Goal: Information Seeking & Learning: Learn about a topic

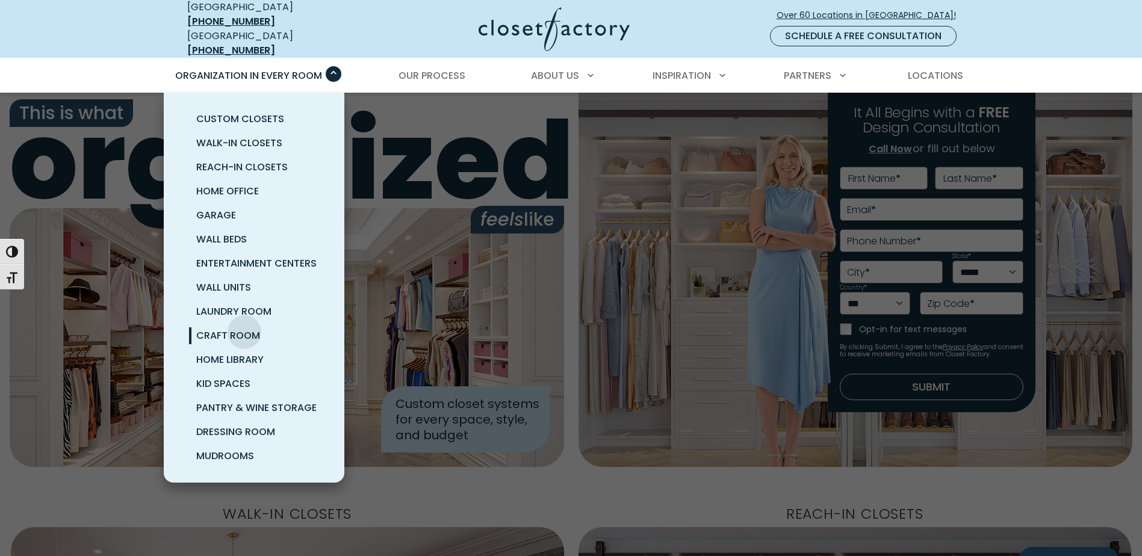
click at [244, 329] on span "Craft Room" at bounding box center [228, 336] width 64 height 14
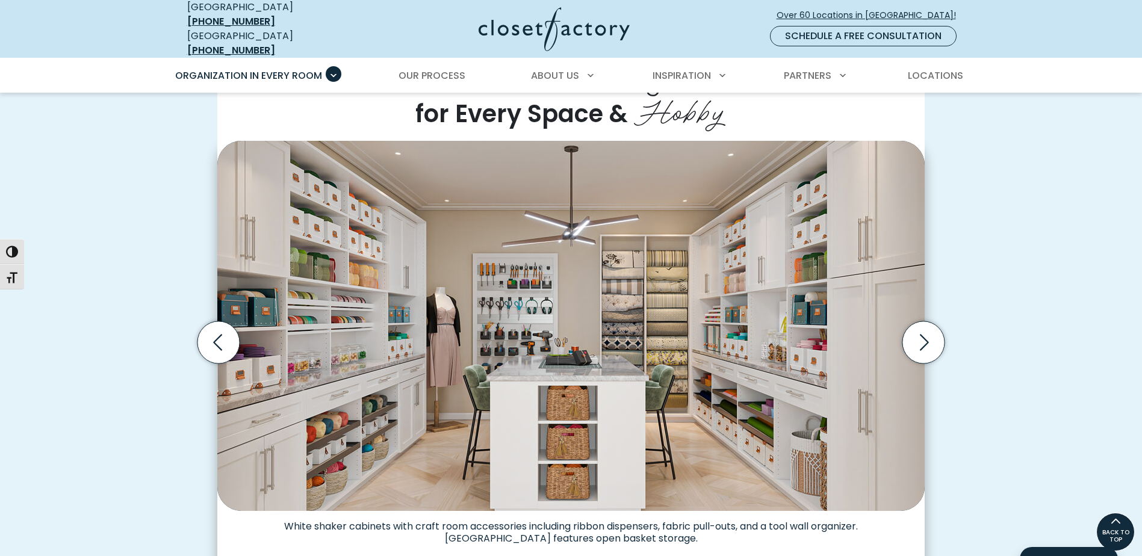
scroll to position [301, 0]
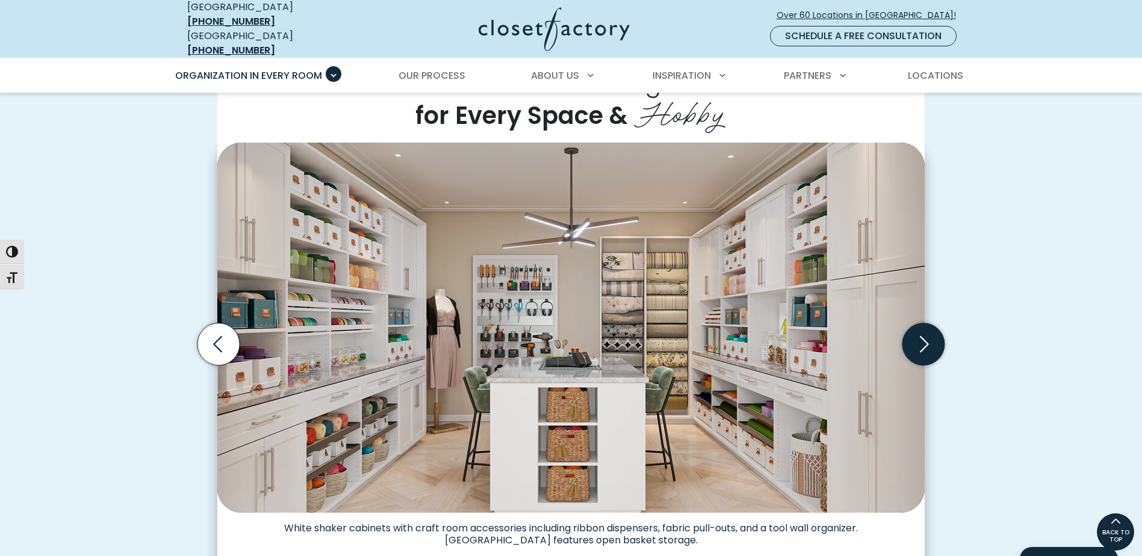
click at [924, 331] on icon "Next slide" at bounding box center [923, 344] width 42 height 42
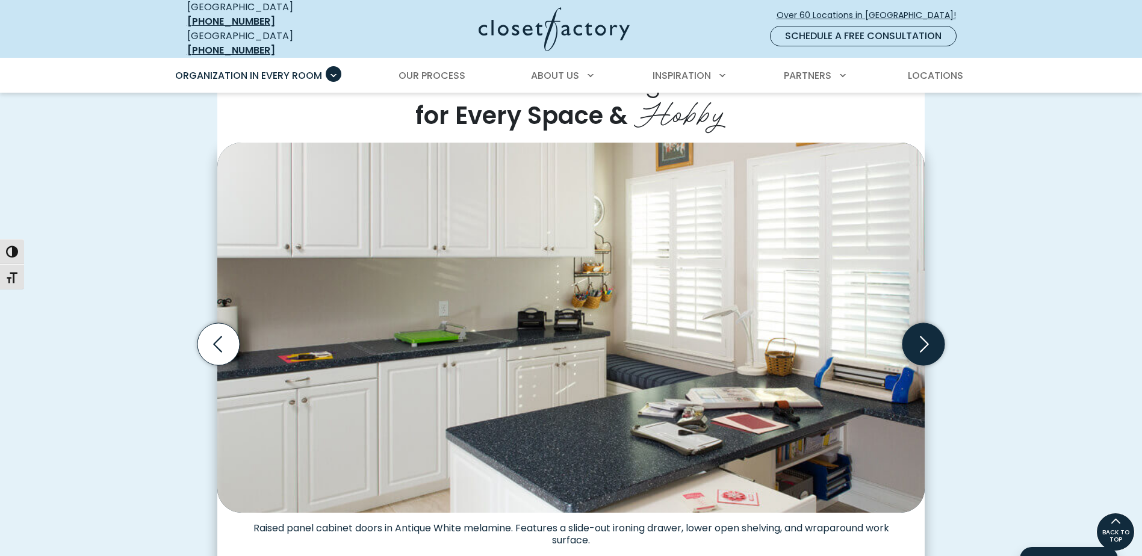
click at [923, 337] on icon "Next slide" at bounding box center [924, 345] width 9 height 16
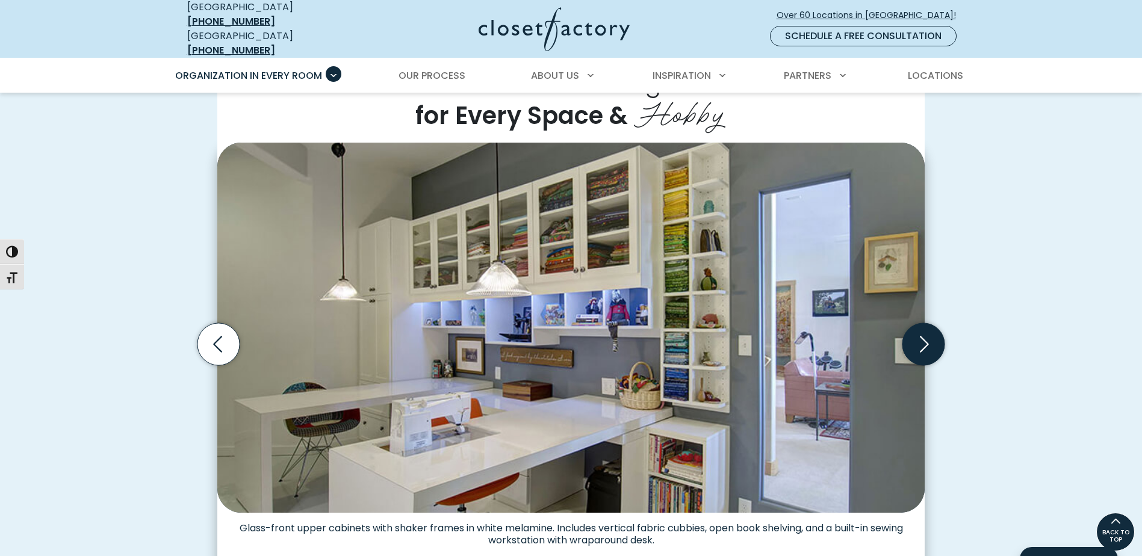
click at [923, 337] on icon "Next slide" at bounding box center [924, 345] width 9 height 16
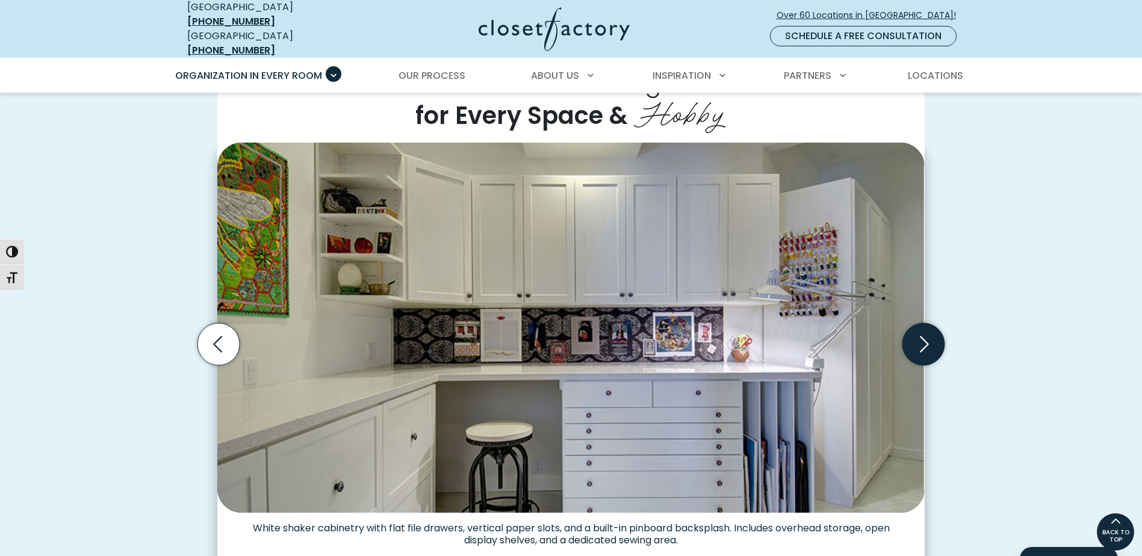
click at [923, 337] on icon "Next slide" at bounding box center [924, 345] width 9 height 16
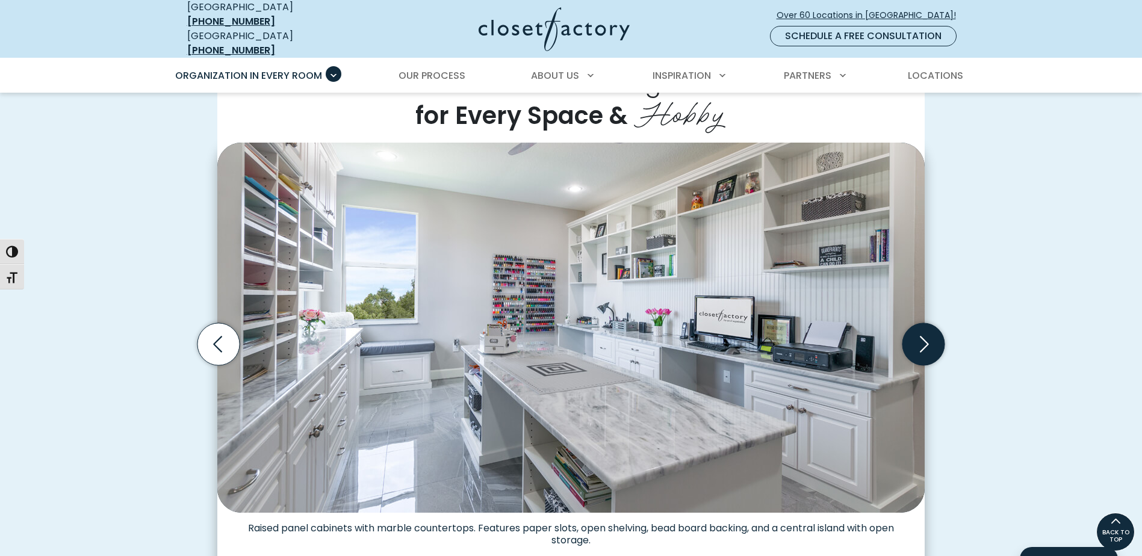
click at [923, 337] on icon "Next slide" at bounding box center [924, 345] width 9 height 16
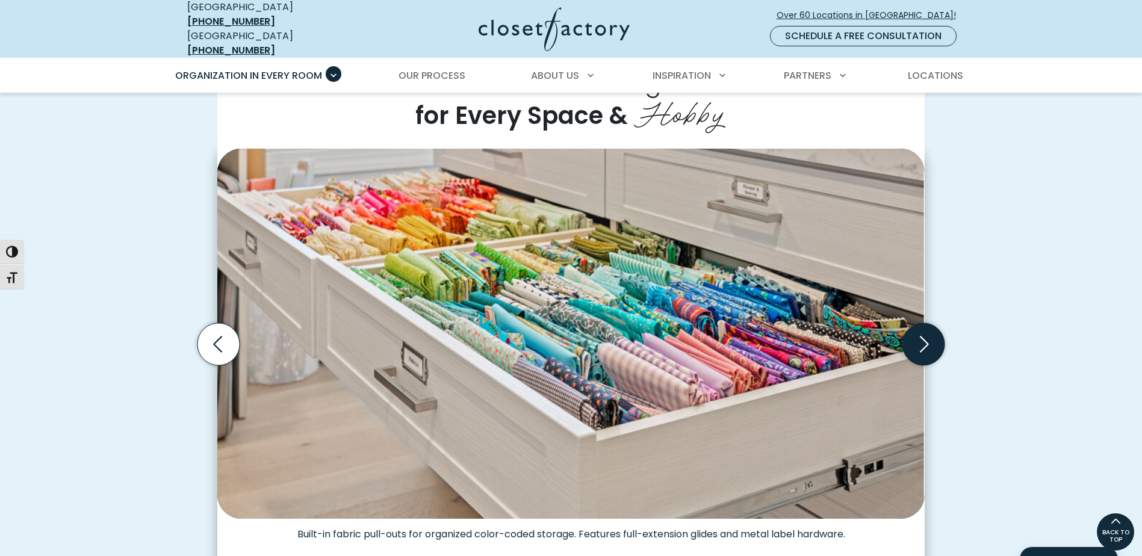
click at [926, 329] on icon "Next slide" at bounding box center [923, 344] width 42 height 42
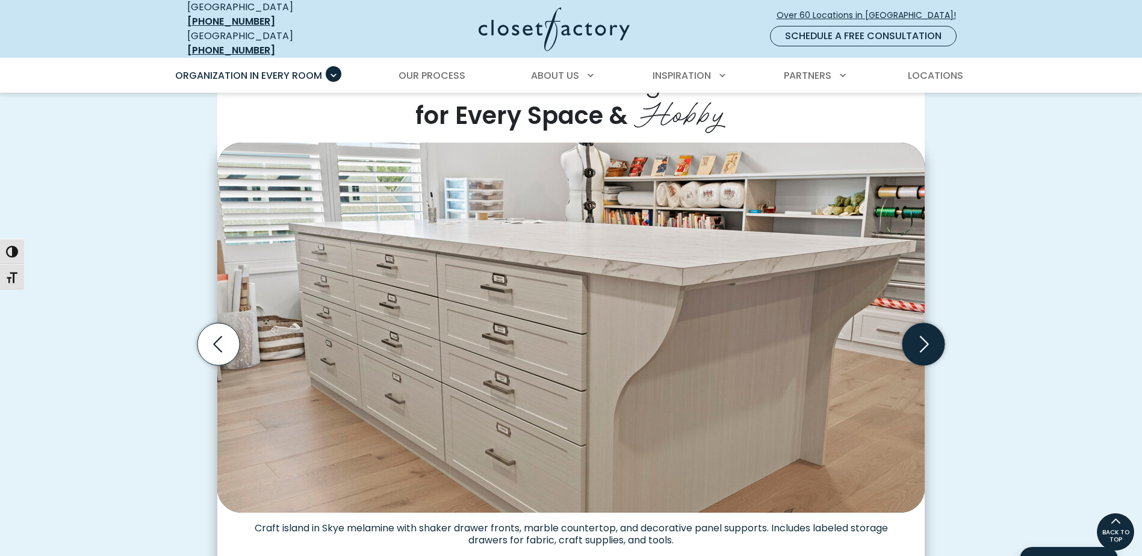
click at [926, 329] on icon "Next slide" at bounding box center [923, 344] width 42 height 42
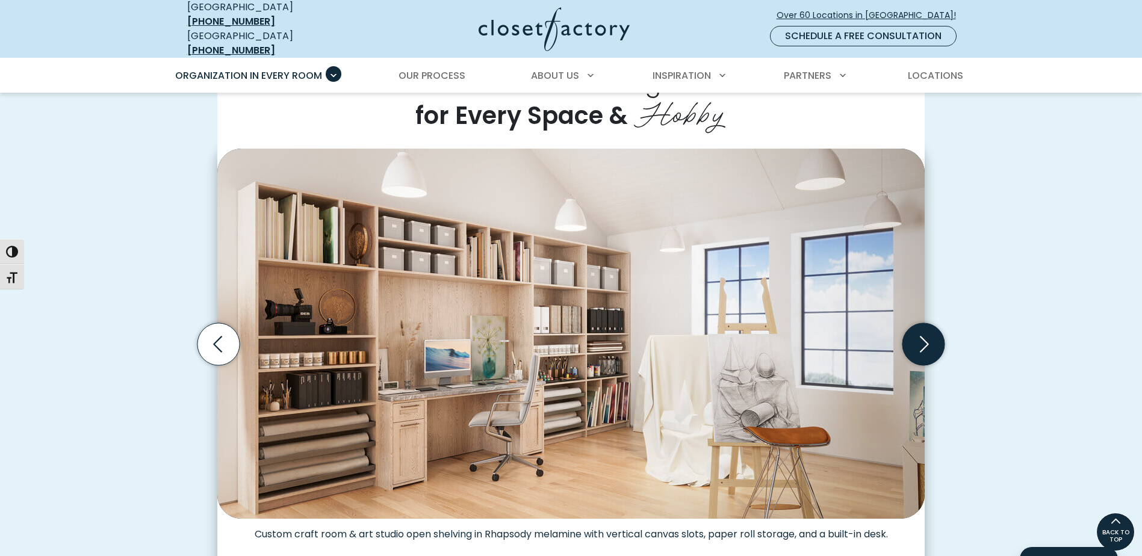
click at [926, 329] on icon "Next slide" at bounding box center [923, 344] width 42 height 42
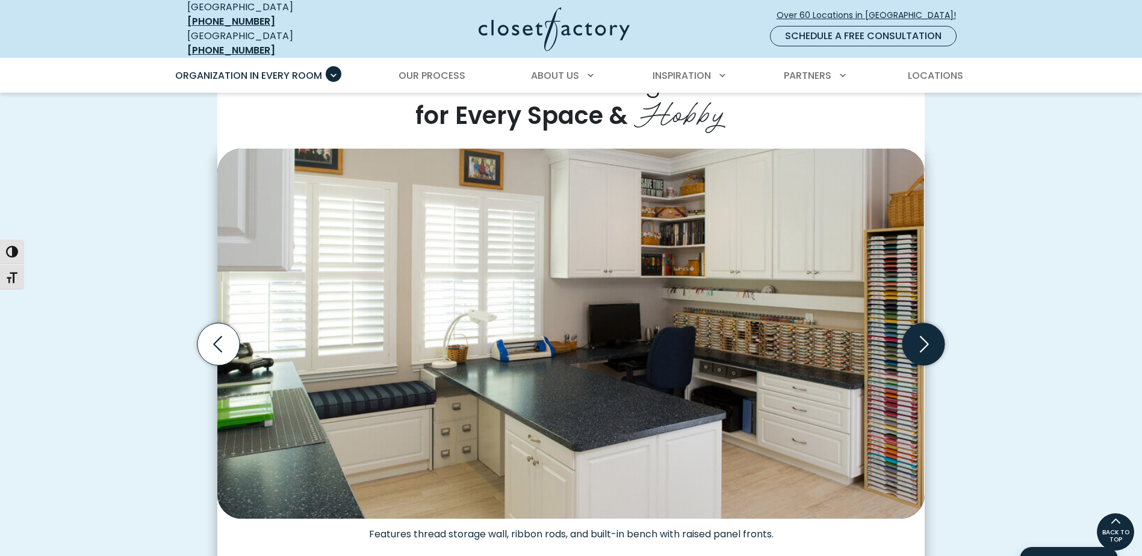
click at [926, 329] on icon "Next slide" at bounding box center [923, 344] width 42 height 42
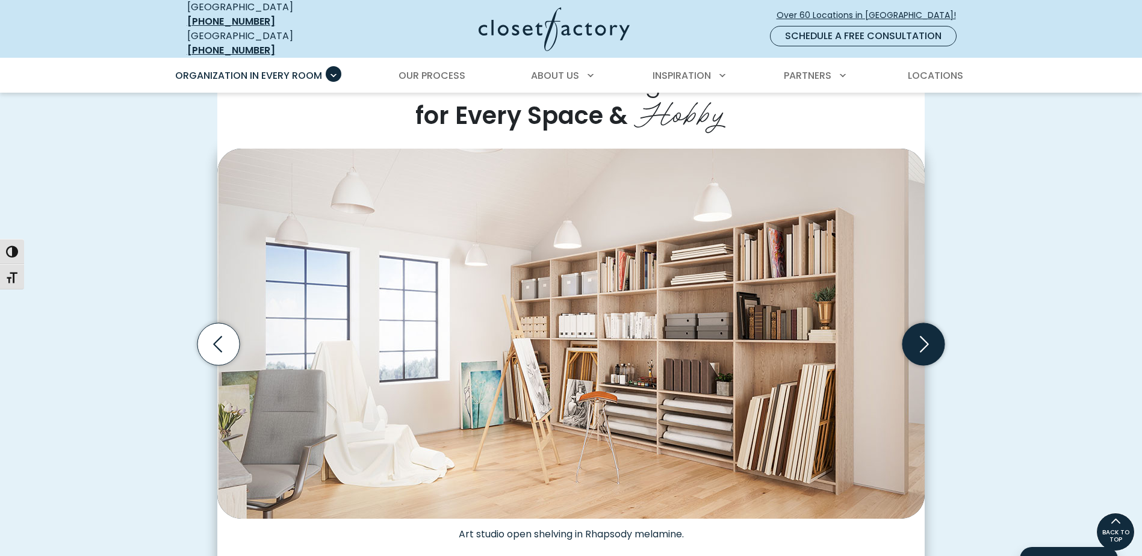
click at [926, 329] on icon "Next slide" at bounding box center [923, 344] width 42 height 42
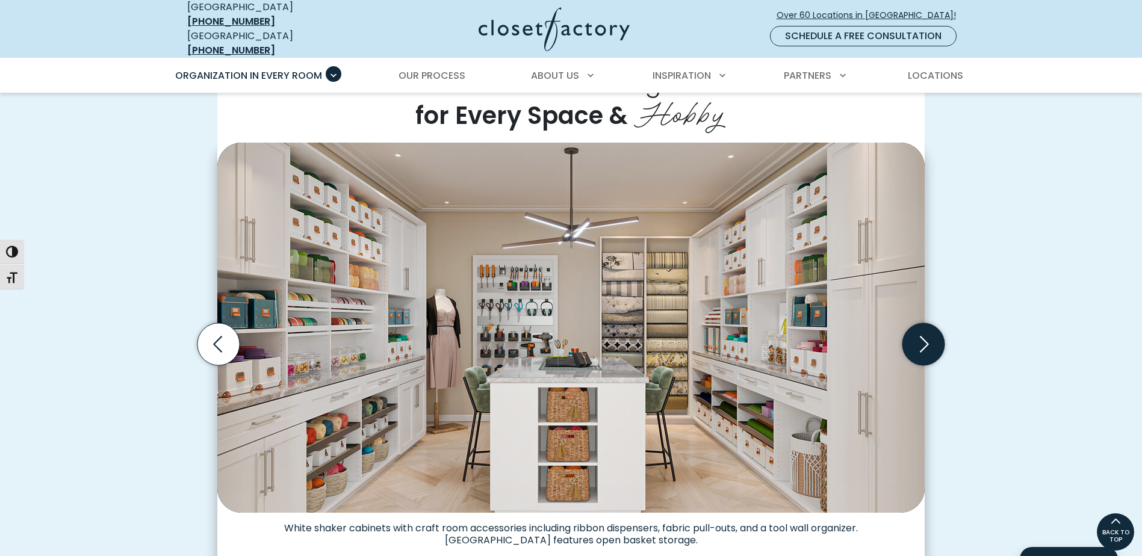
click at [926, 329] on icon "Next slide" at bounding box center [923, 344] width 42 height 42
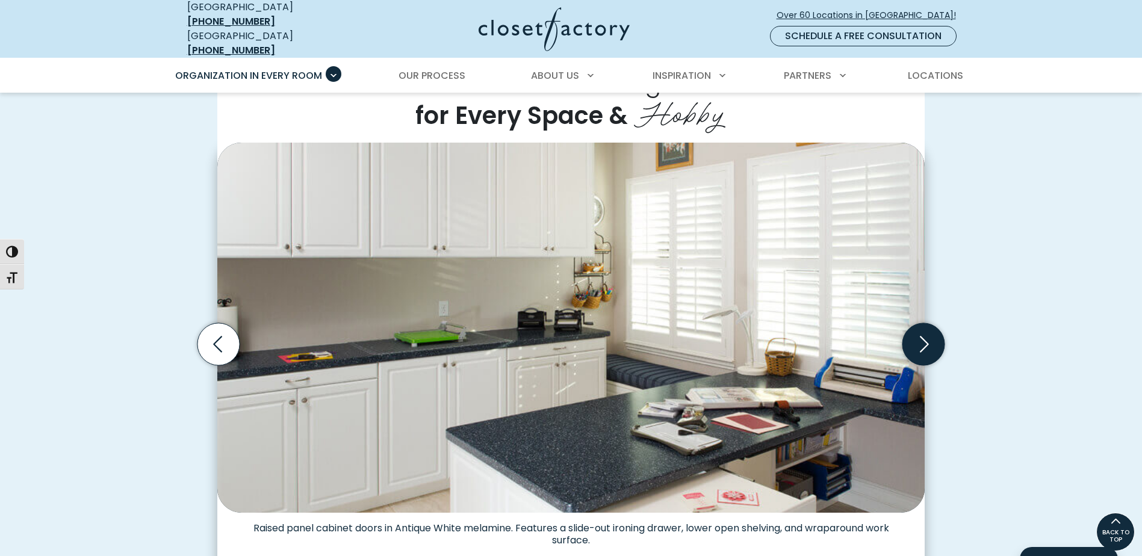
click at [926, 329] on icon "Next slide" at bounding box center [923, 344] width 42 height 42
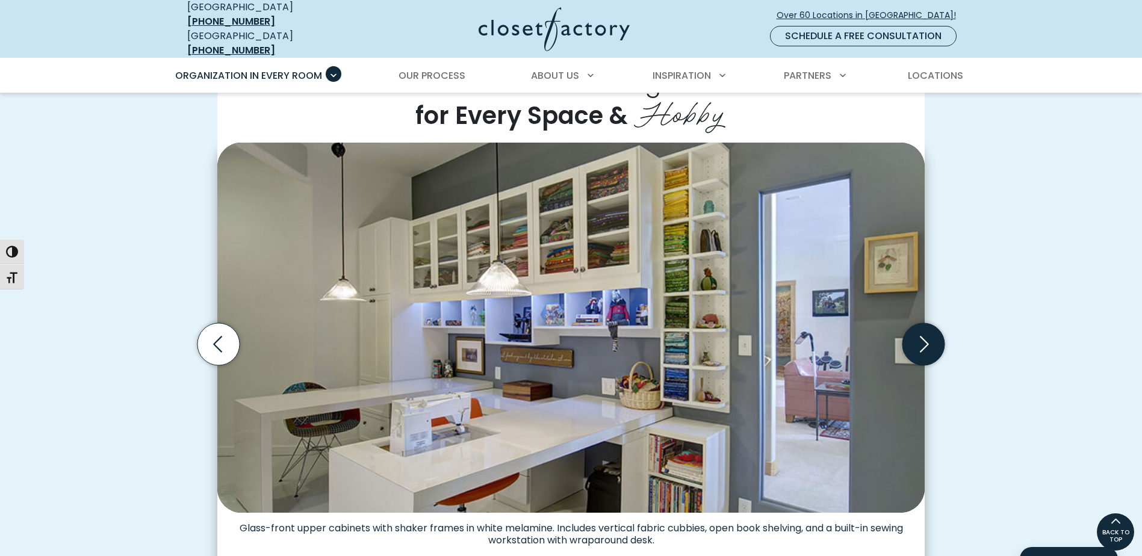
click at [926, 329] on icon "Next slide" at bounding box center [923, 344] width 42 height 42
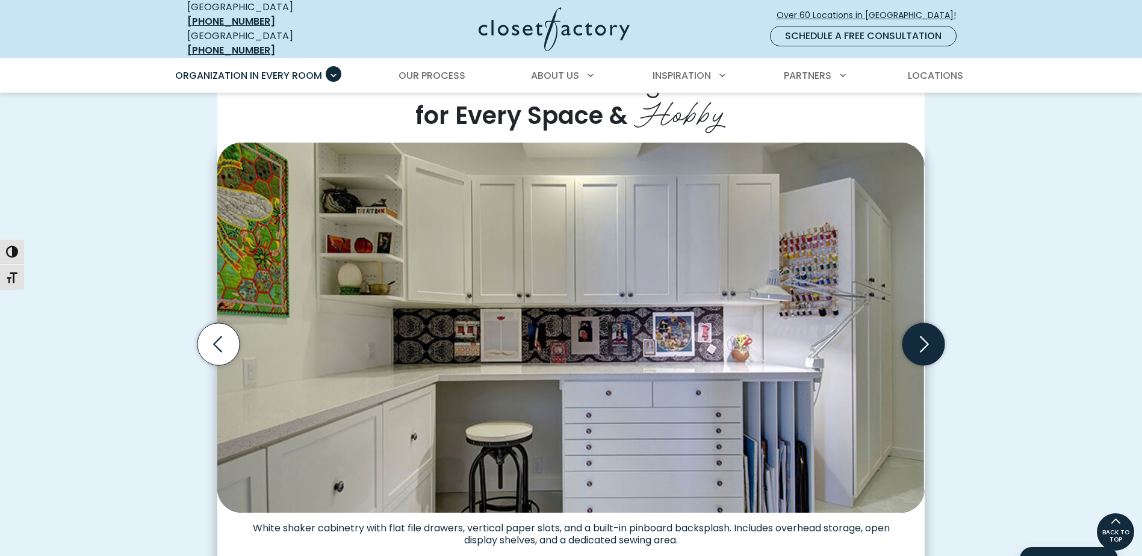
click at [926, 329] on icon "Next slide" at bounding box center [923, 344] width 42 height 42
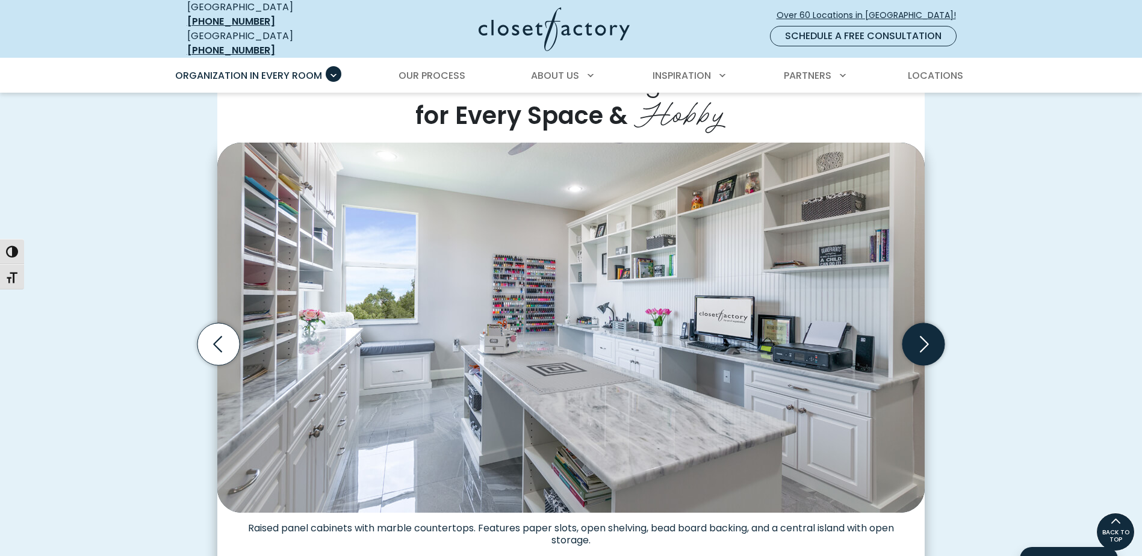
click at [926, 329] on icon "Next slide" at bounding box center [923, 344] width 42 height 42
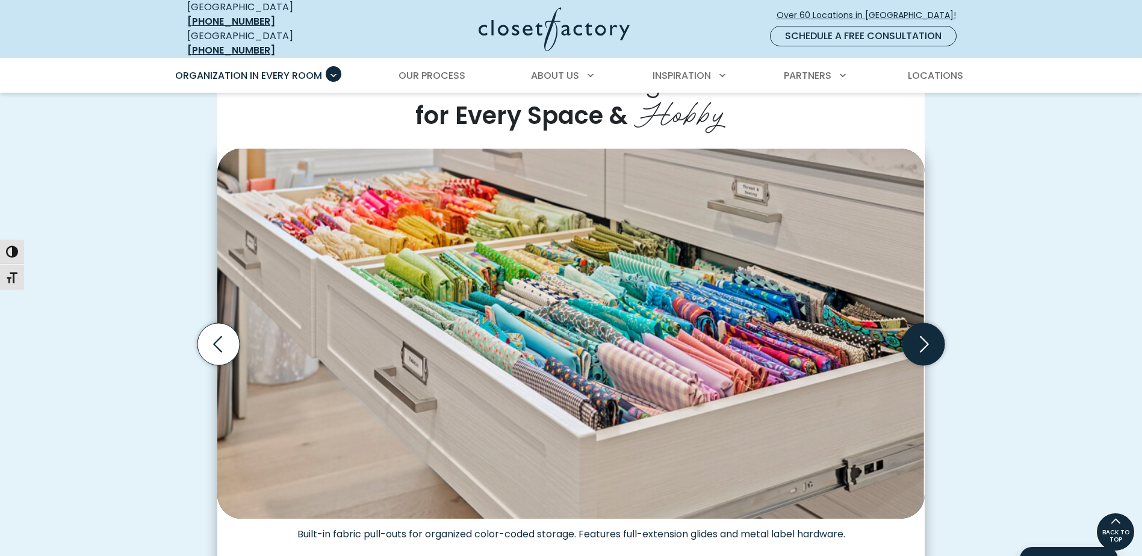
click at [931, 345] on icon "Next slide" at bounding box center [923, 344] width 42 height 42
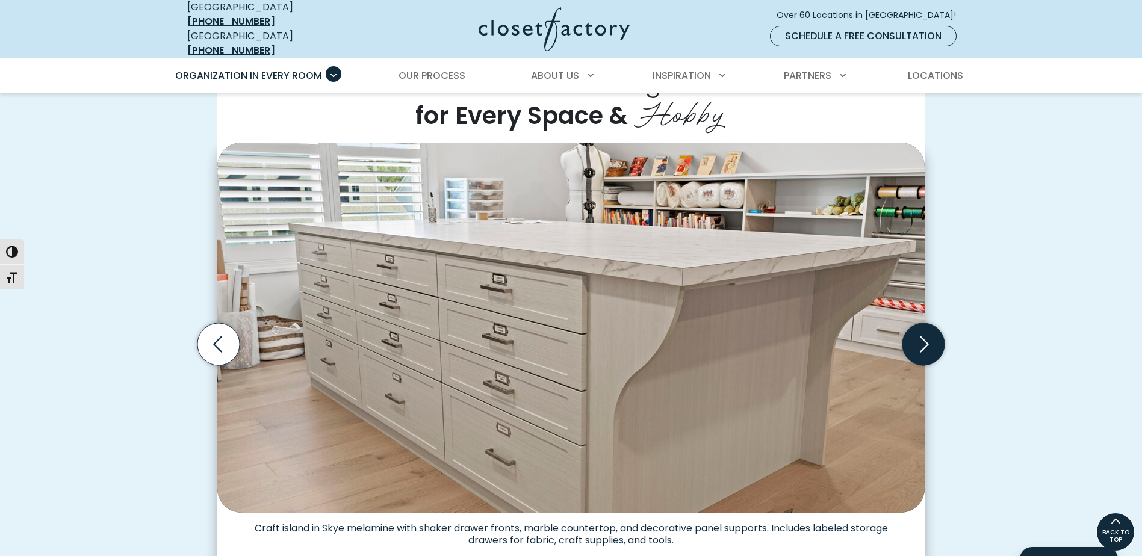
click at [931, 345] on icon "Next slide" at bounding box center [923, 344] width 42 height 42
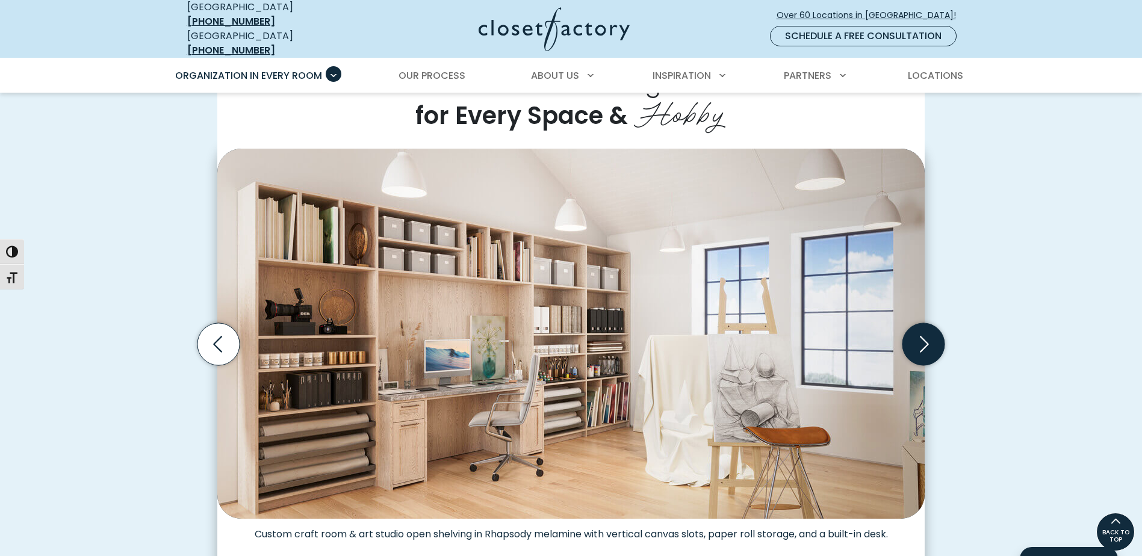
click at [931, 345] on icon "Next slide" at bounding box center [923, 344] width 42 height 42
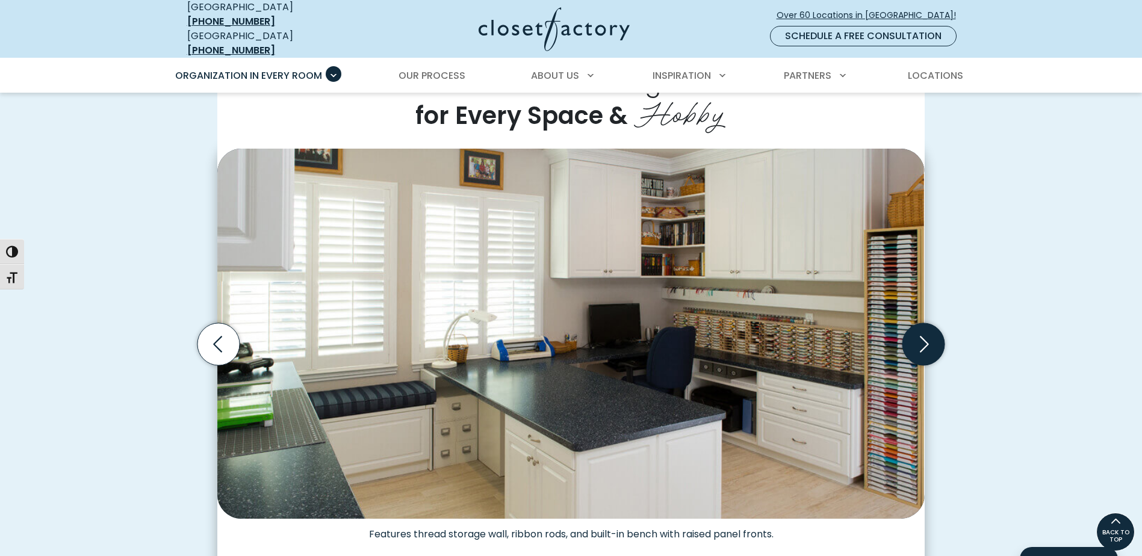
click at [929, 336] on icon "Next slide" at bounding box center [923, 344] width 42 height 42
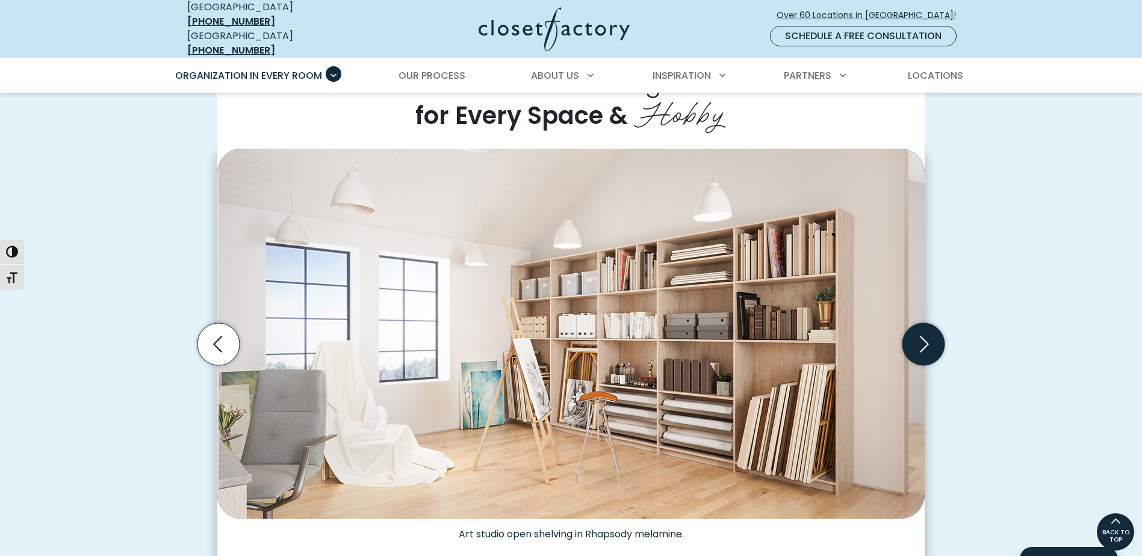
click at [929, 336] on icon "Next slide" at bounding box center [923, 344] width 42 height 42
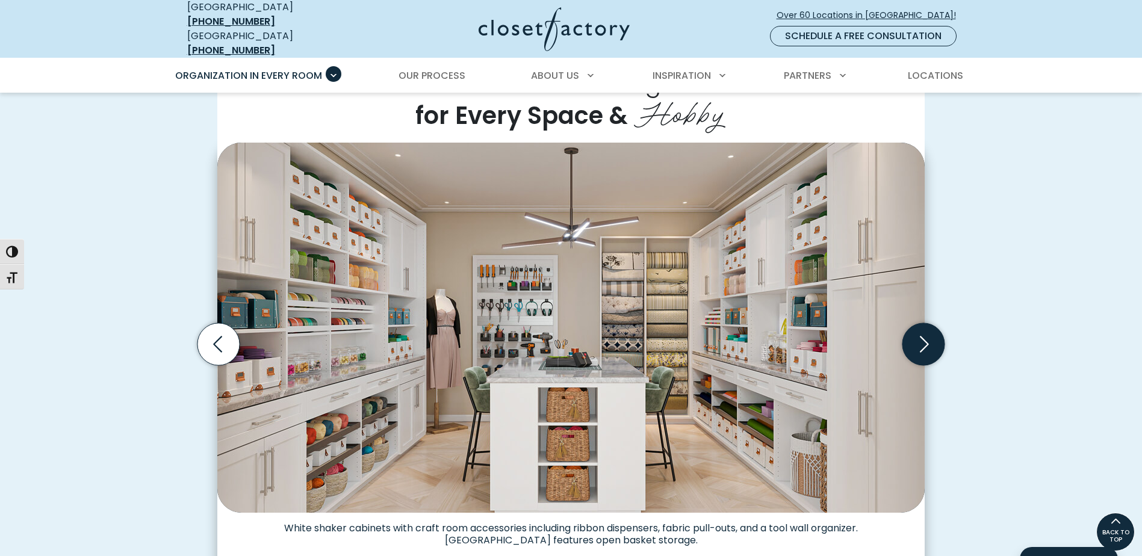
click at [929, 336] on icon "Next slide" at bounding box center [923, 344] width 42 height 42
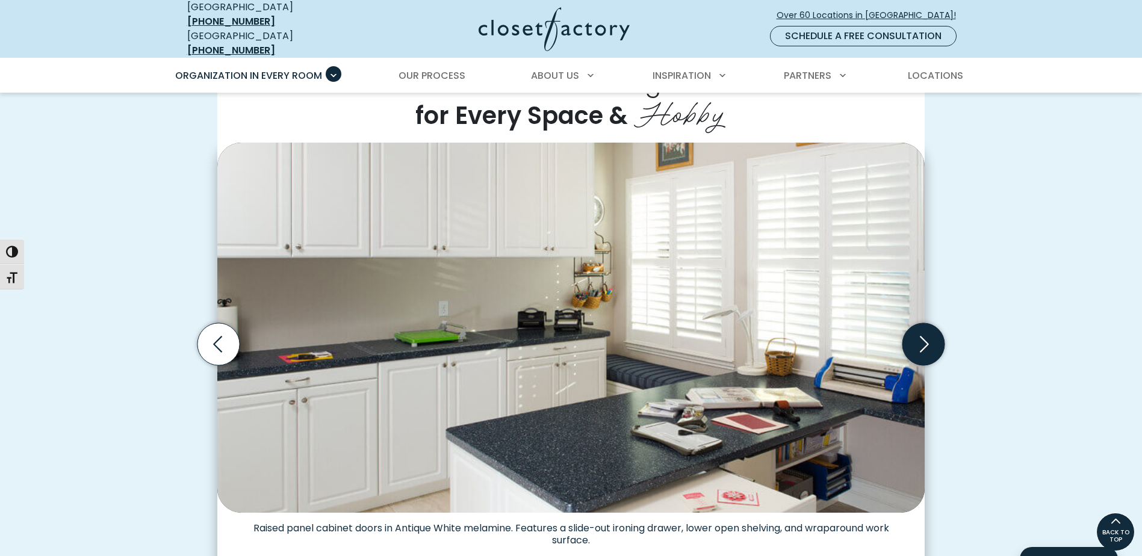
click at [929, 336] on icon "Next slide" at bounding box center [923, 344] width 42 height 42
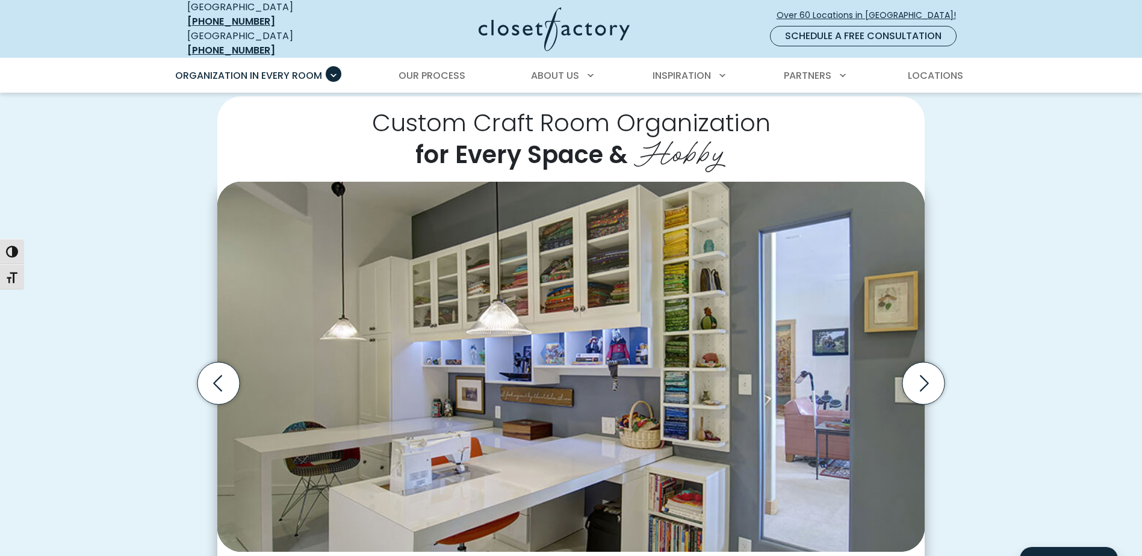
scroll to position [241, 0]
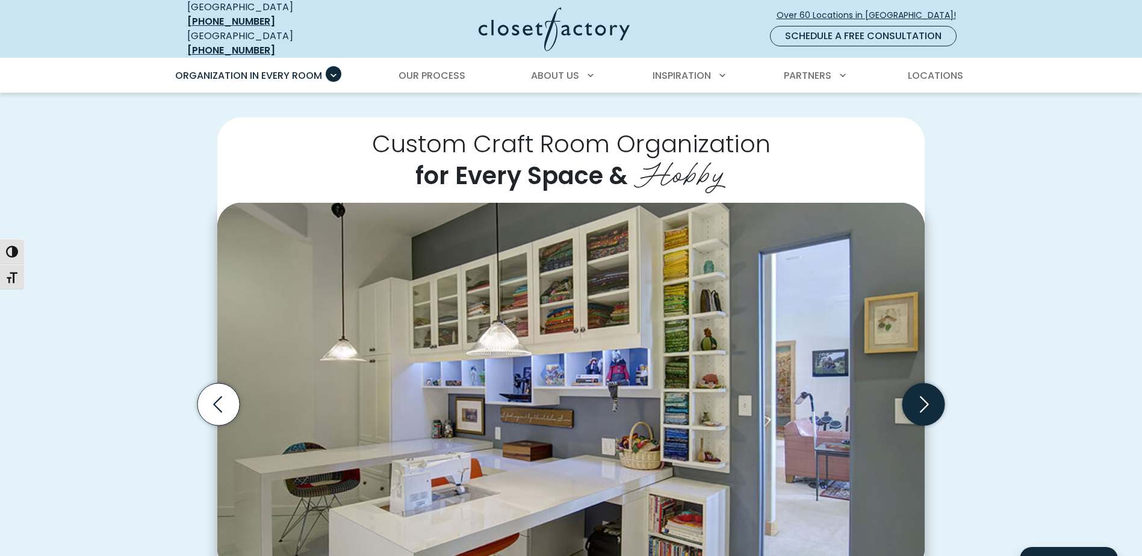
click at [928, 405] on icon "Next slide" at bounding box center [923, 404] width 42 height 42
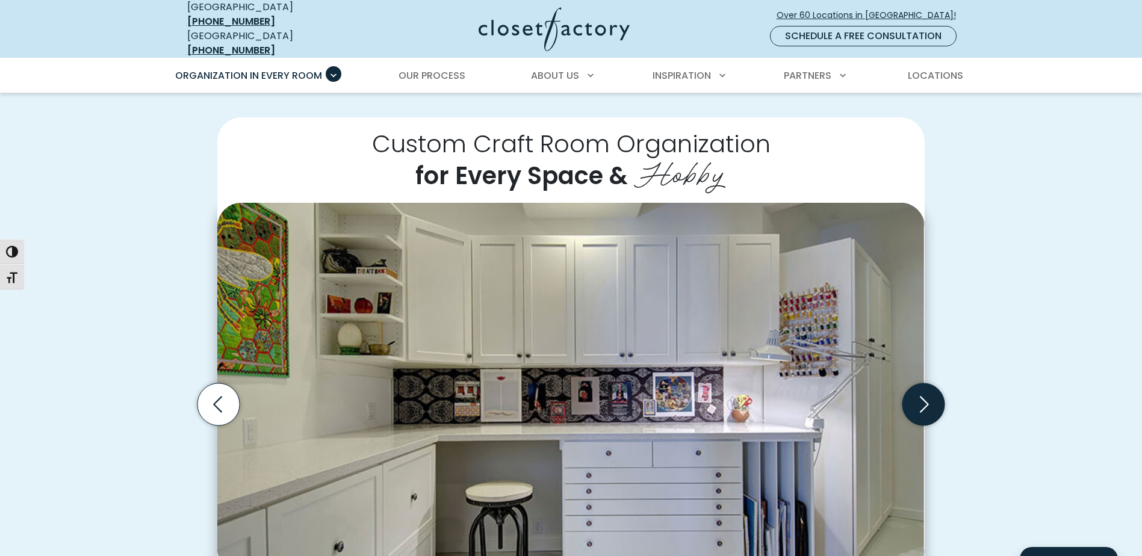
click at [928, 405] on icon "Next slide" at bounding box center [923, 404] width 42 height 42
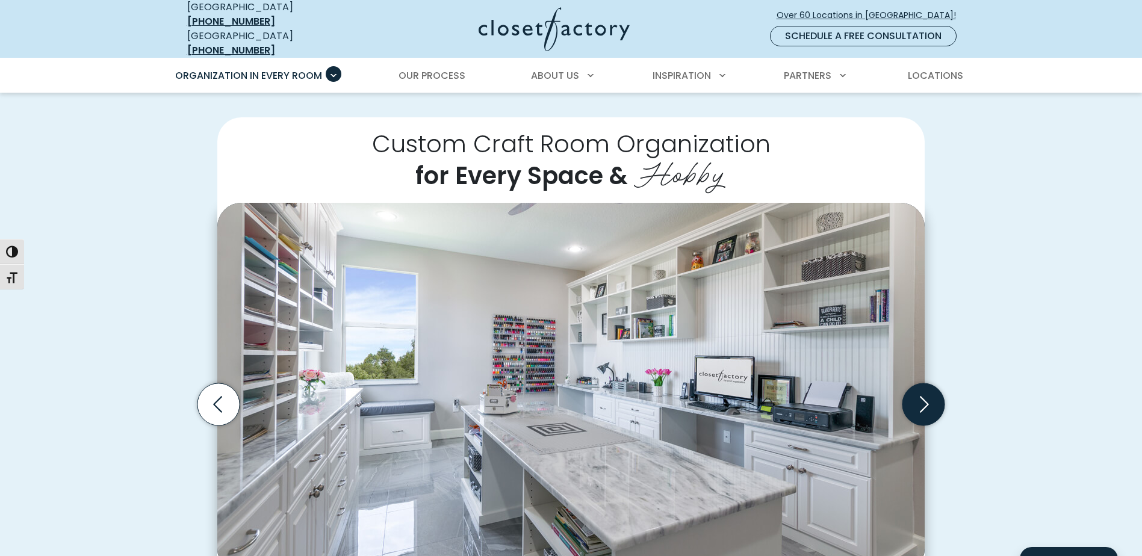
click at [928, 405] on icon "Next slide" at bounding box center [923, 404] width 42 height 42
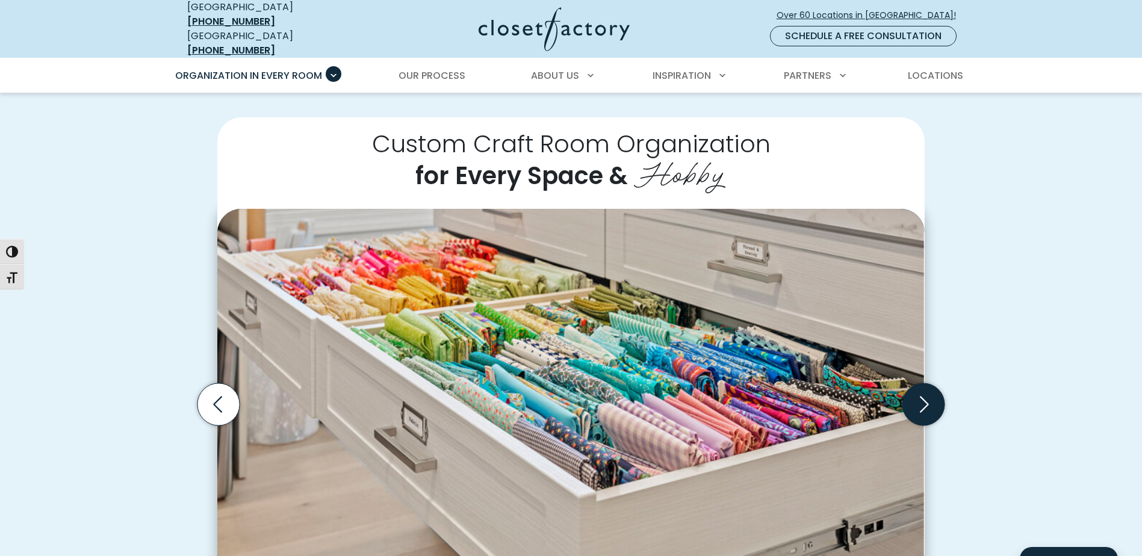
click at [928, 405] on icon "Next slide" at bounding box center [923, 404] width 42 height 42
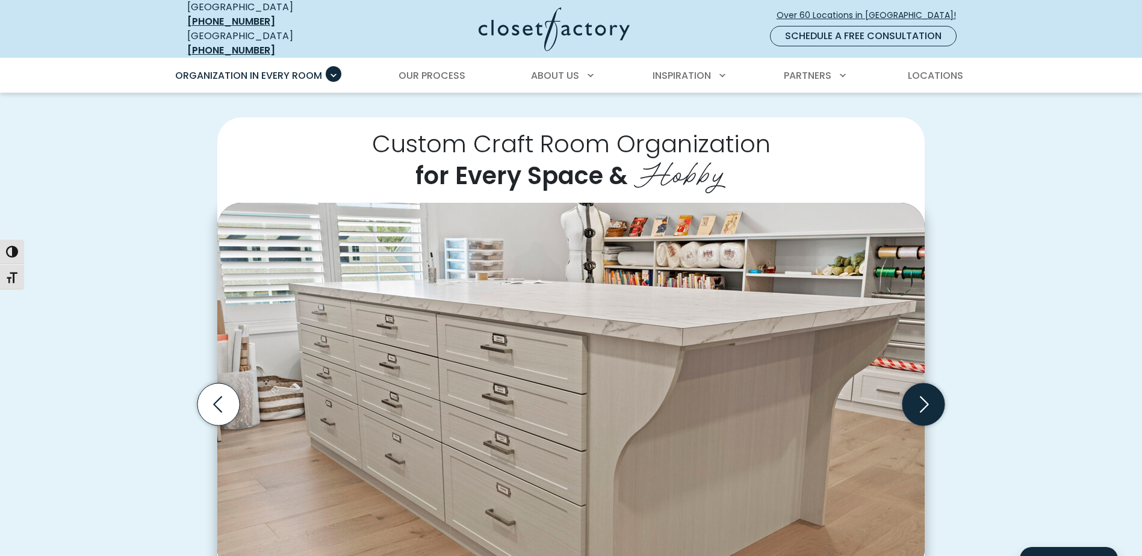
click at [933, 403] on icon "Next slide" at bounding box center [923, 404] width 42 height 42
